Goal: Information Seeking & Learning: Check status

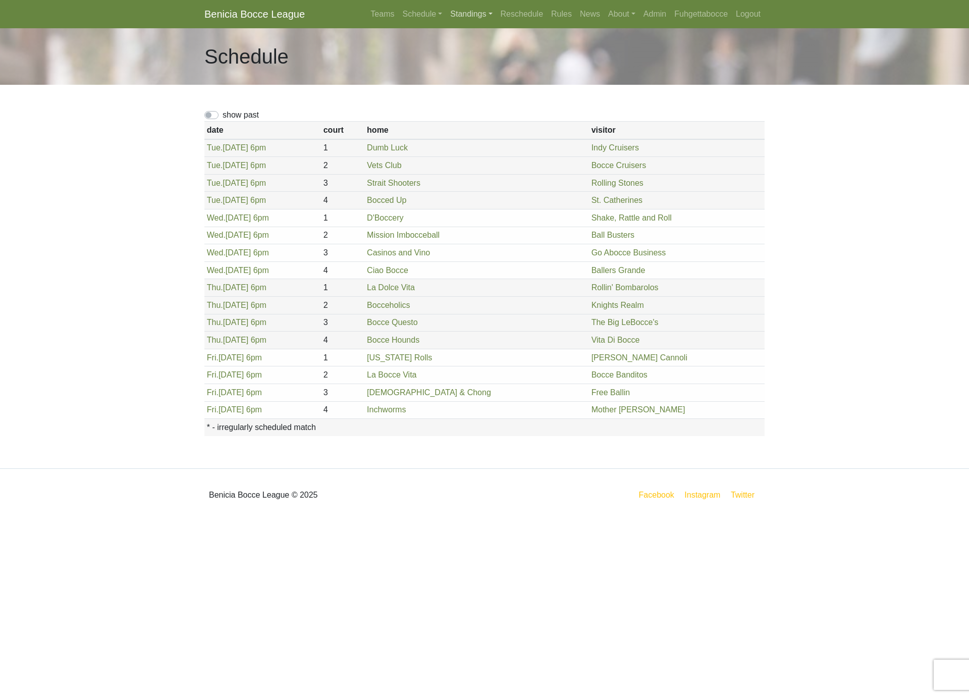
click at [482, 11] on link "Standings" at bounding box center [471, 14] width 50 height 20
click at [485, 54] on link "[DATE] Night" at bounding box center [487, 54] width 81 height 16
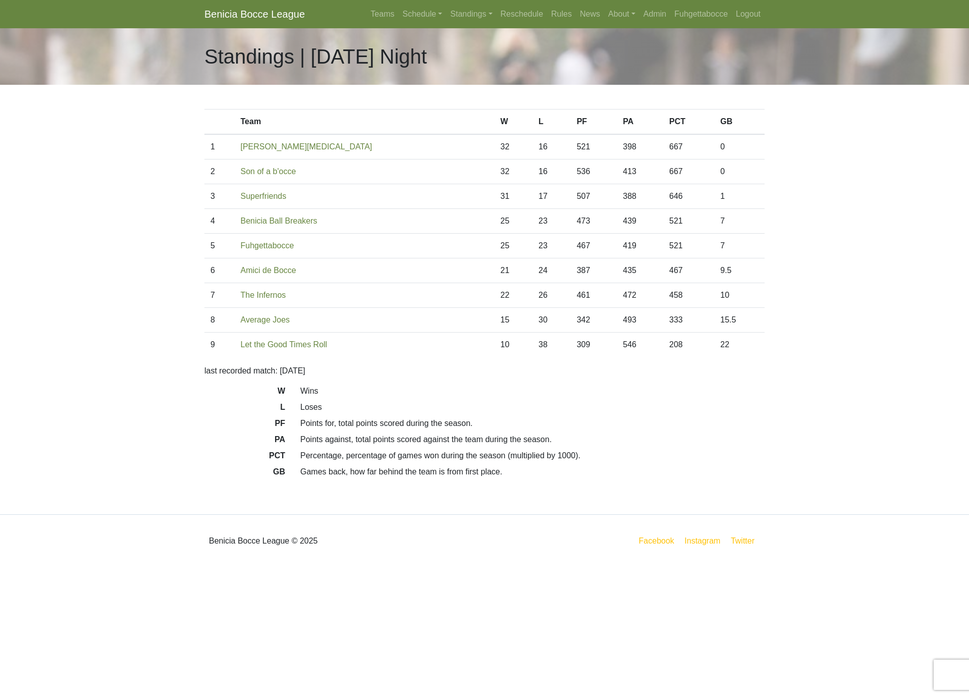
click at [254, 17] on link "Benicia Bocce League" at bounding box center [254, 14] width 100 height 20
click at [449, 13] on link "Standings" at bounding box center [471, 14] width 50 height 20
click at [415, 13] on link "Schedule" at bounding box center [422, 14] width 48 height 20
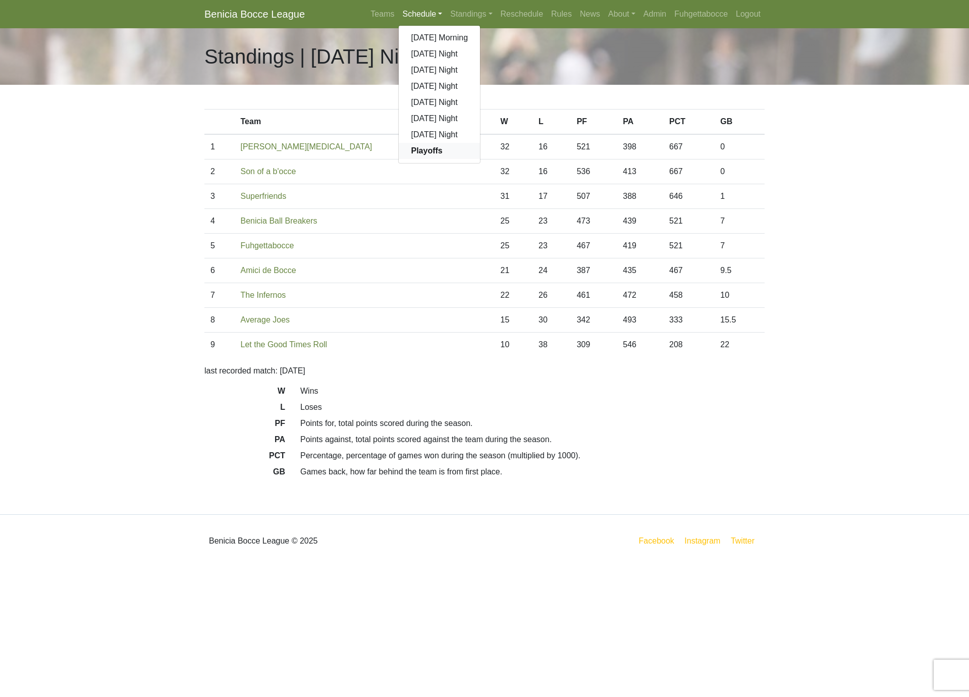
click at [433, 153] on link "Playoffs" at bounding box center [439, 151] width 81 height 16
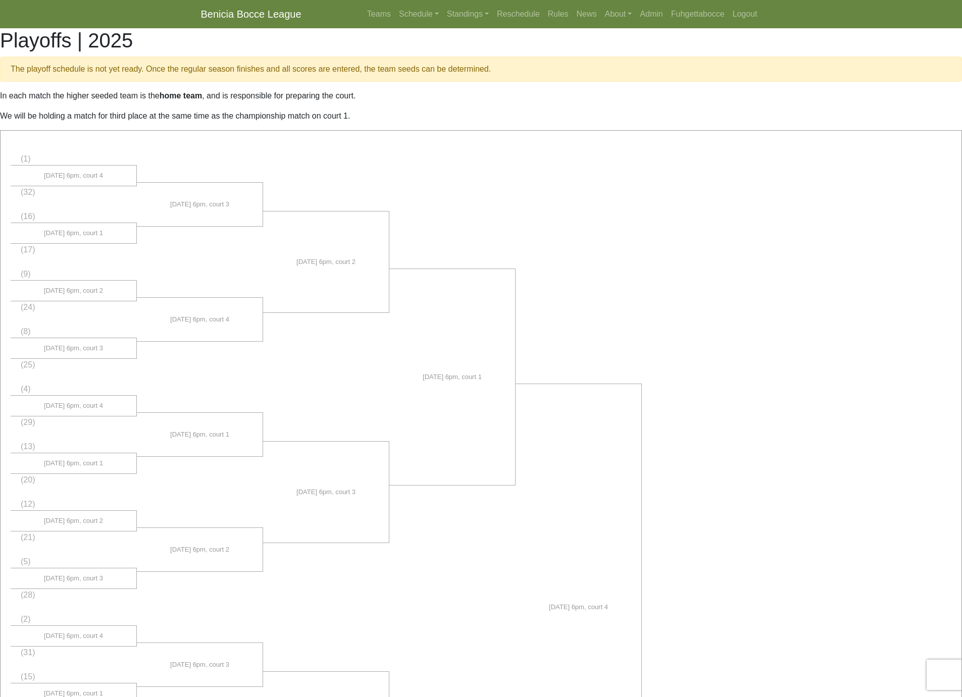
click at [237, 15] on link "Benicia Bocce League" at bounding box center [251, 14] width 100 height 20
